Goal: Task Accomplishment & Management: Manage account settings

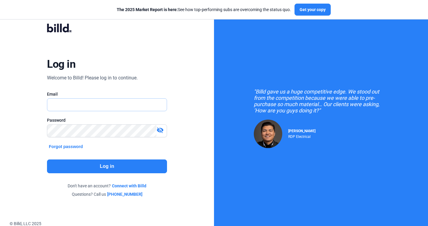
click at [121, 105] on input "text" at bounding box center [103, 104] width 113 height 12
type input "[EMAIL_ADDRESS][DOMAIN_NAME]"
click at [120, 159] on button "Log in" at bounding box center [107, 166] width 120 height 14
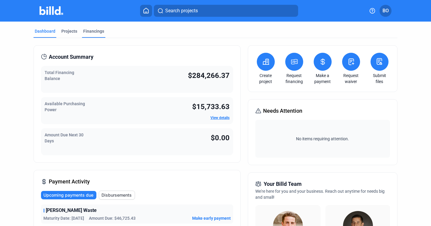
click at [92, 30] on div "Financings" at bounding box center [93, 31] width 21 height 6
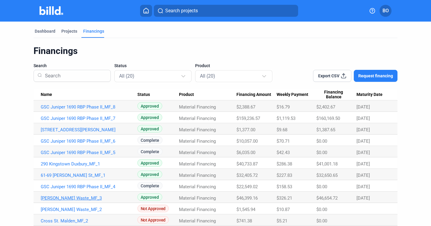
click at [76, 110] on link "[PERSON_NAME] Waste_MF_3" at bounding box center [89, 106] width 97 height 5
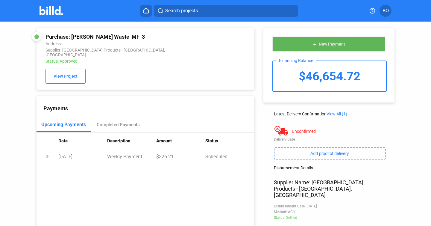
click at [319, 42] on span "New Payment" at bounding box center [332, 44] width 26 height 5
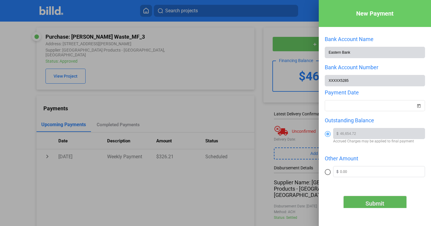
click at [375, 199] on button "Submit" at bounding box center [375, 203] width 63 height 15
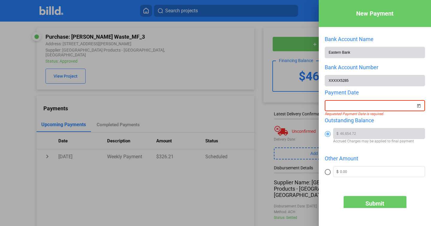
click at [415, 104] on span "Open calendar" at bounding box center [419, 102] width 14 height 14
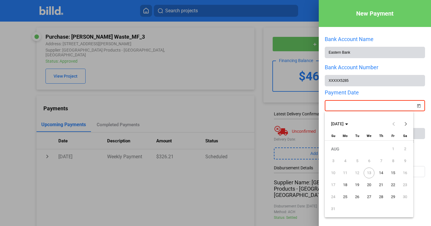
click at [381, 171] on span "14" at bounding box center [381, 172] width 11 height 11
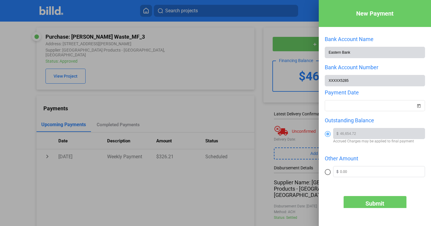
click at [372, 200] on span "Submit" at bounding box center [374, 203] width 19 height 7
